Goal: Task Accomplishment & Management: Use online tool/utility

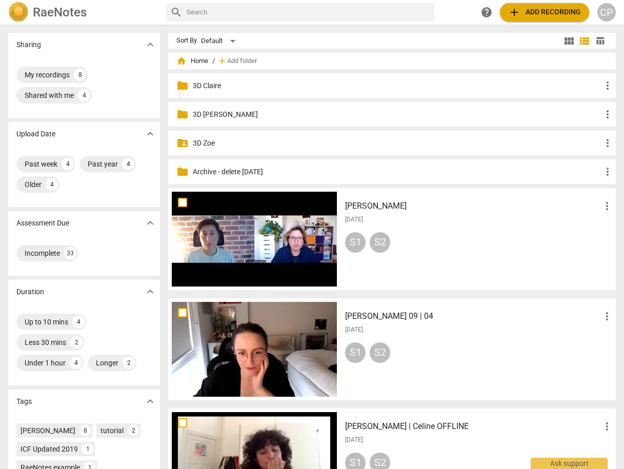
click at [213, 84] on p "3D Claire" at bounding box center [397, 85] width 409 height 11
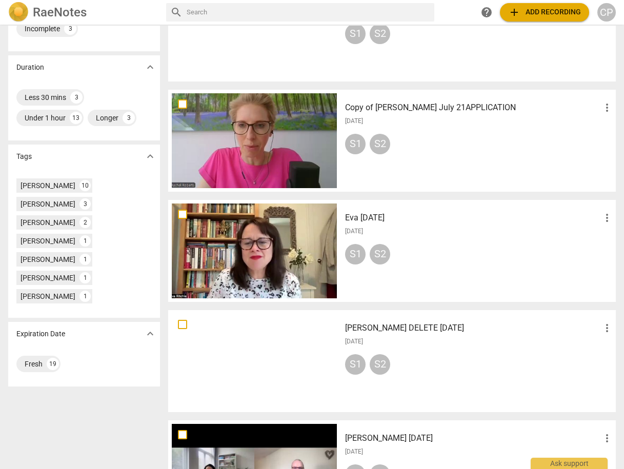
scroll to position [205, 0]
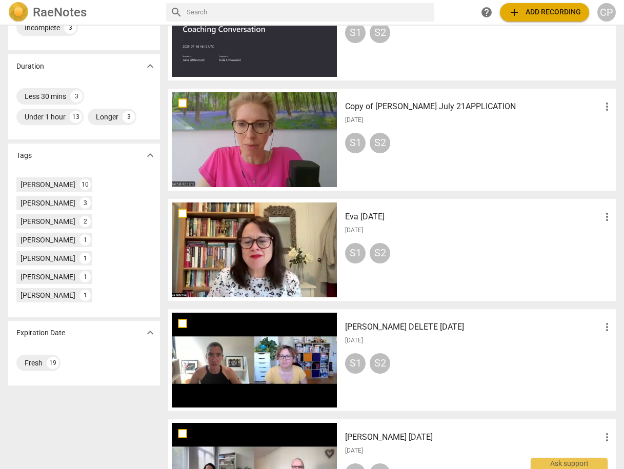
click at [369, 218] on h3 "Eva [DATE]" at bounding box center [473, 217] width 256 height 12
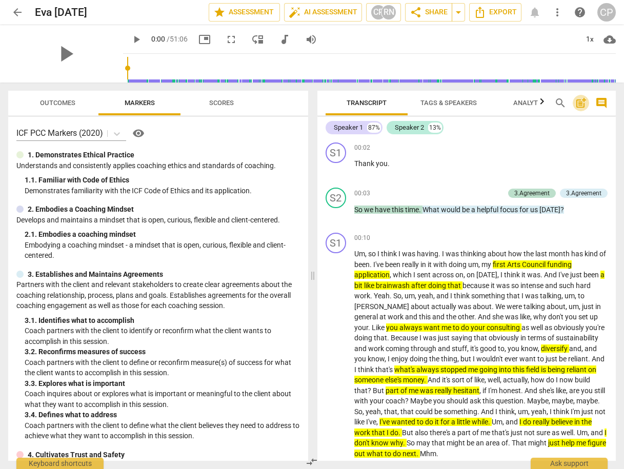
click at [582, 104] on span "post_add" at bounding box center [581, 103] width 12 height 12
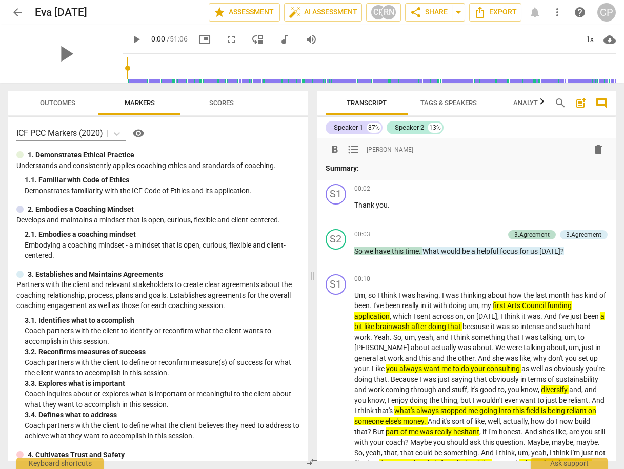
drag, startPoint x: 57, startPoint y: 105, endPoint x: 94, endPoint y: 106, distance: 36.9
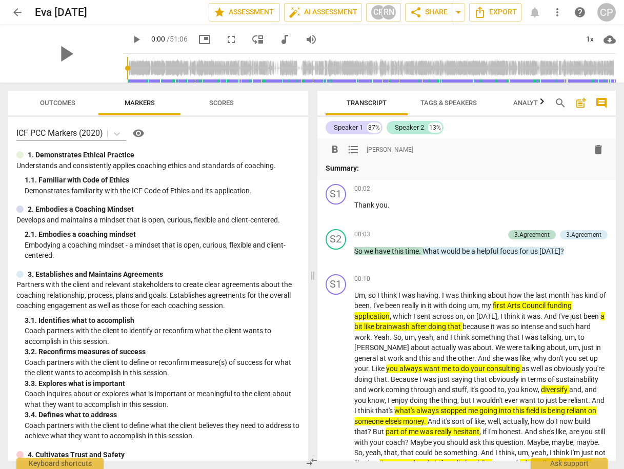
click at [57, 105] on span "Outcomes" at bounding box center [57, 103] width 35 height 8
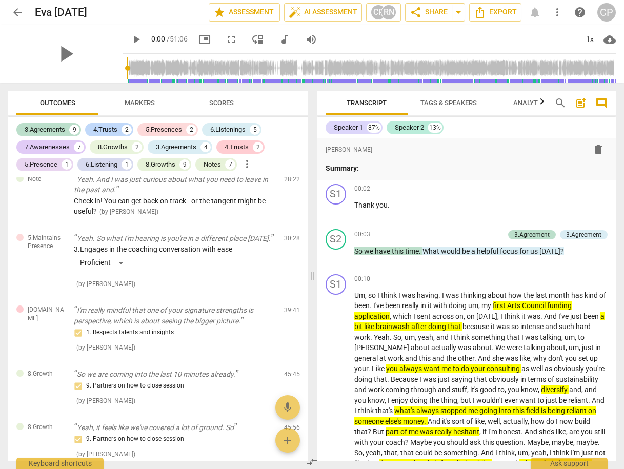
scroll to position [3386, 0]
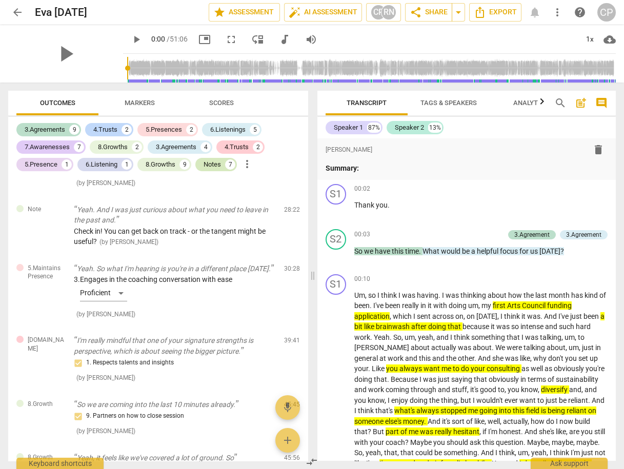
click at [213, 162] on div "Notes" at bounding box center [212, 164] width 17 height 10
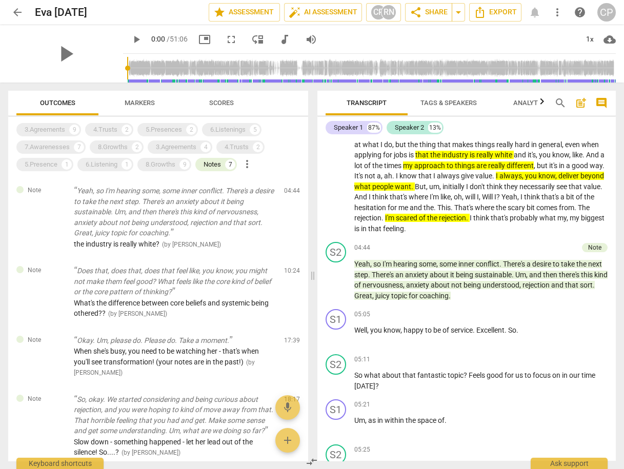
scroll to position [738, 0]
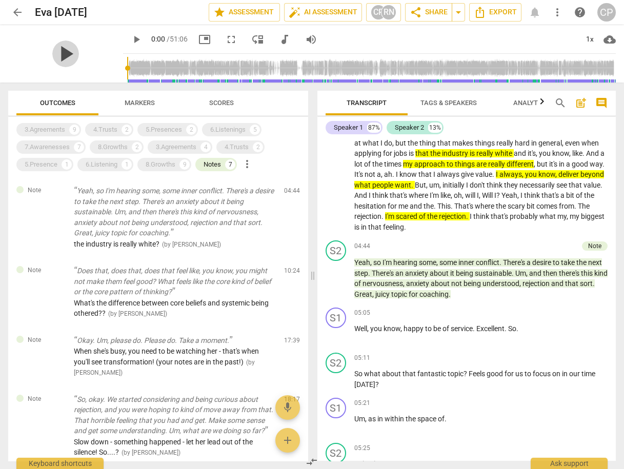
click at [58, 55] on span "play_arrow" at bounding box center [65, 53] width 27 height 27
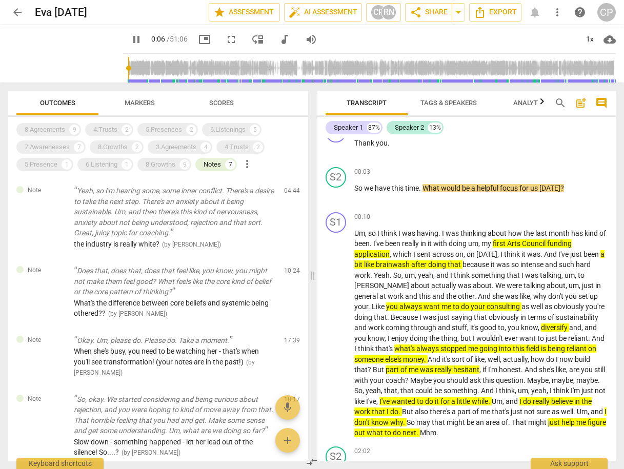
click at [130, 37] on span "pause" at bounding box center [136, 39] width 12 height 12
type input "7"
